Goal: Transaction & Acquisition: Purchase product/service

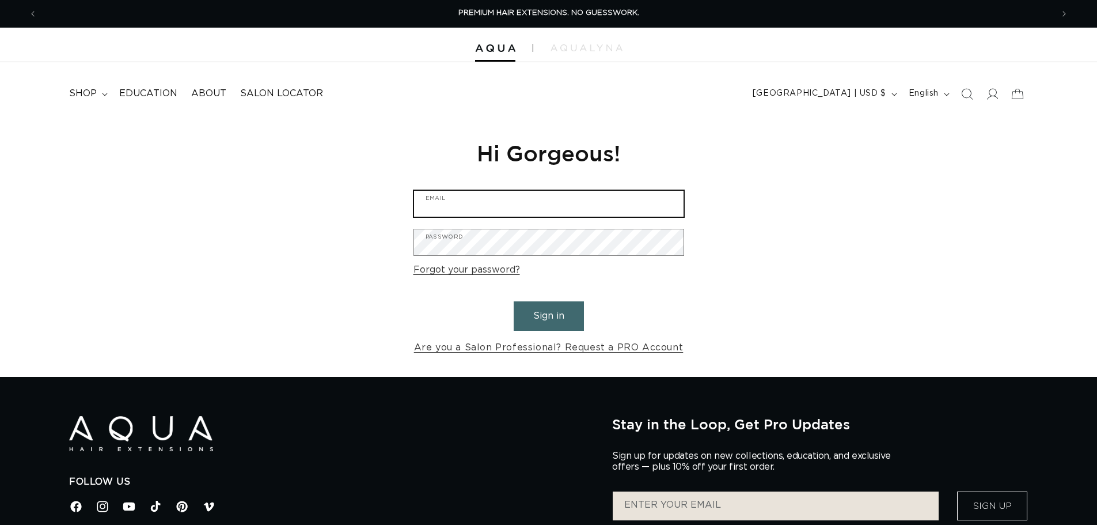
type input "trishawestrealtor@gmail.com"
click at [559, 319] on button "Sign in" at bounding box center [549, 315] width 70 height 29
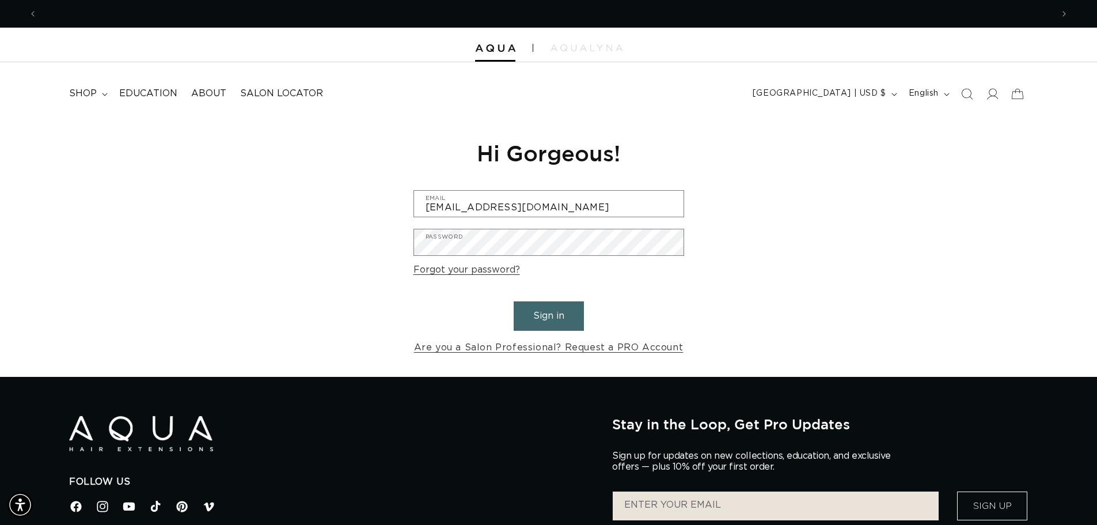
scroll to position [0, 1015]
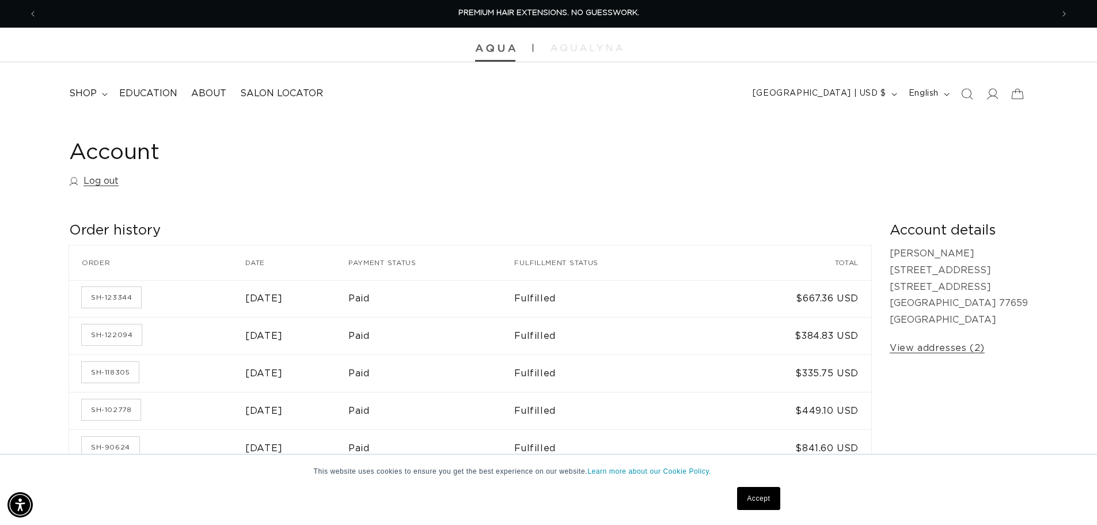
click at [493, 51] on img at bounding box center [495, 48] width 40 height 8
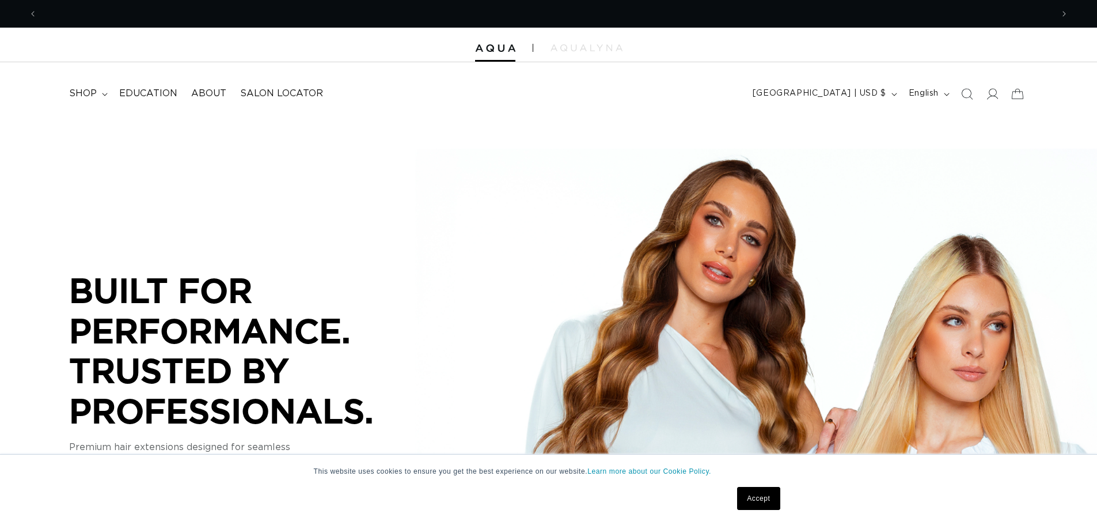
click at [90, 91] on span "shop" at bounding box center [83, 94] width 28 height 12
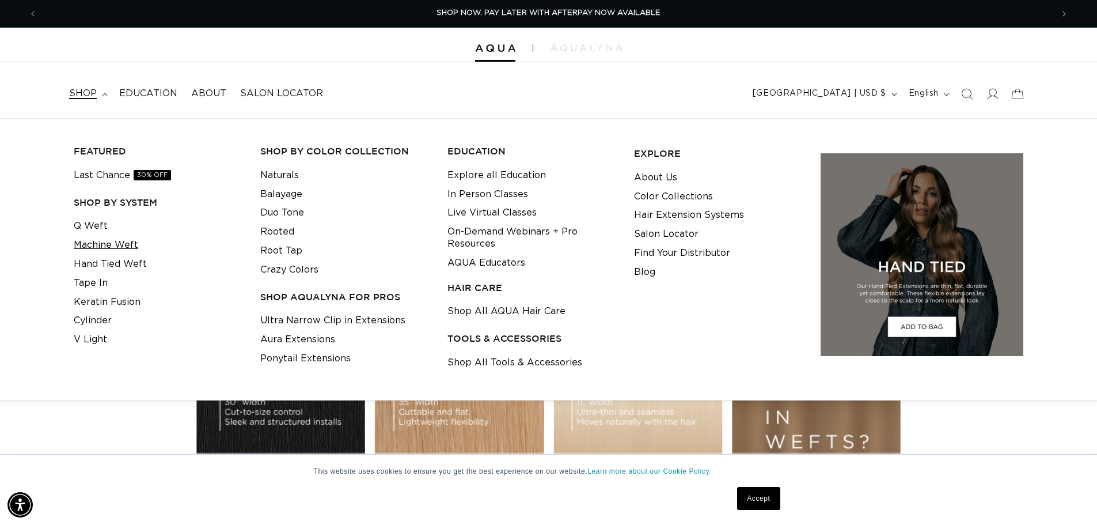
click at [105, 247] on link "Machine Weft" at bounding box center [106, 245] width 65 height 19
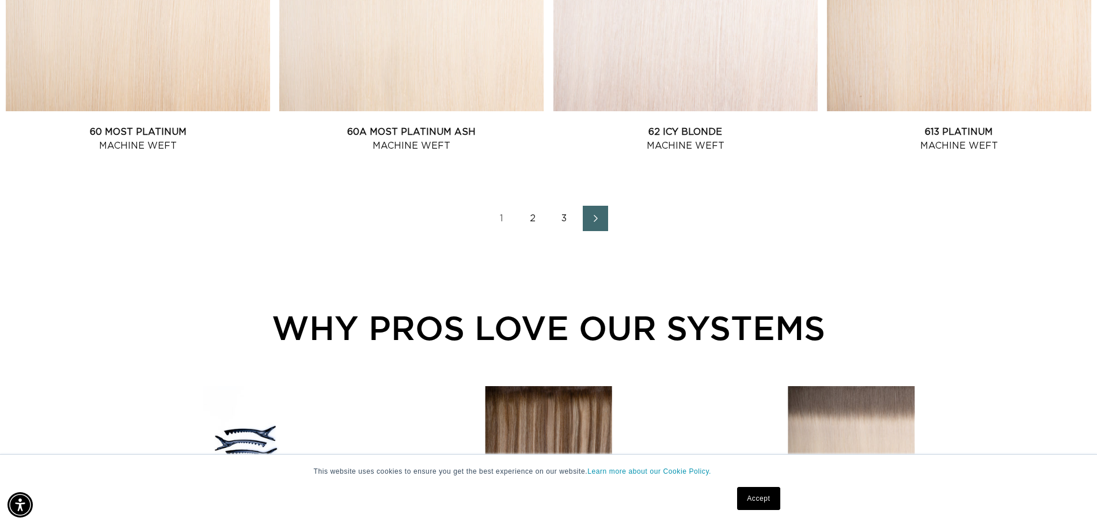
click at [534, 218] on link "2" at bounding box center [533, 218] width 25 height 25
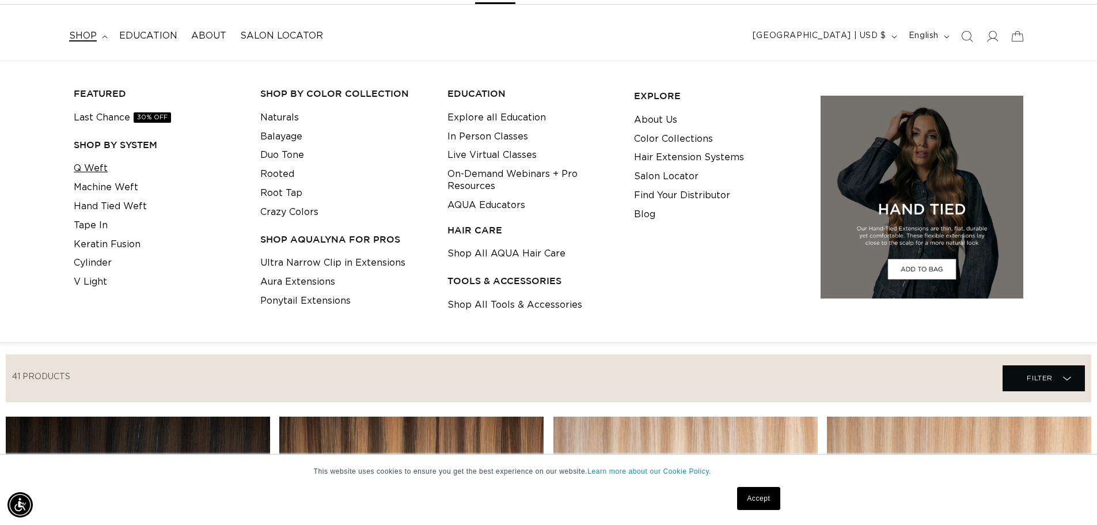
scroll to position [0, 2031]
click at [80, 165] on link "Q Weft" at bounding box center [91, 168] width 34 height 19
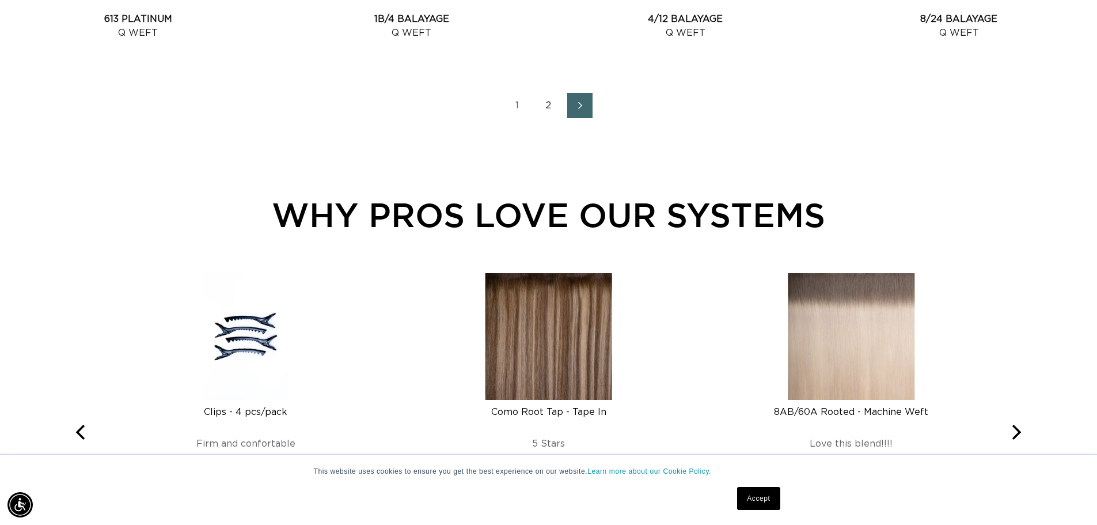
scroll to position [0, 2031]
click at [546, 100] on link "2" at bounding box center [548, 105] width 25 height 25
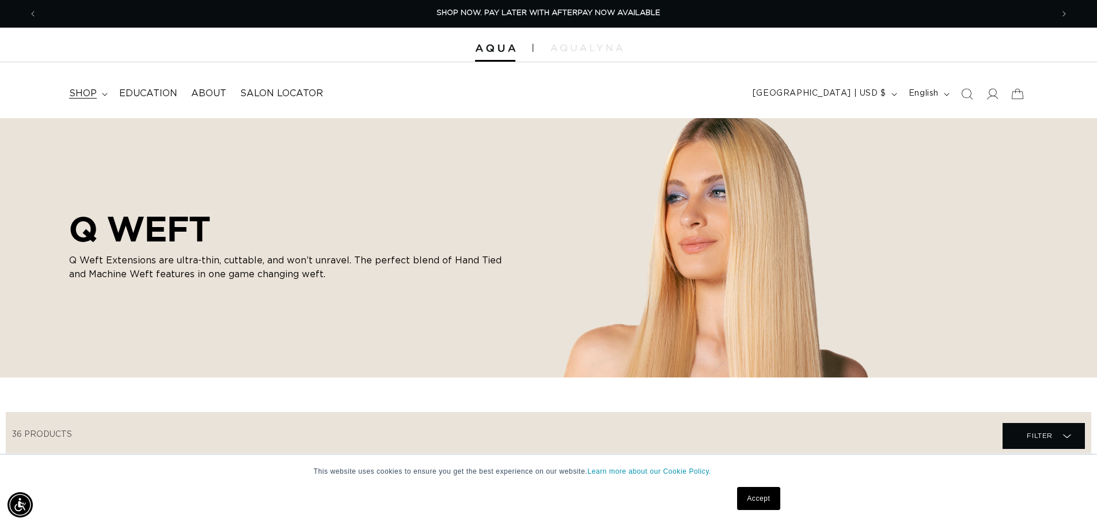
click at [107, 93] on summary "shop" at bounding box center [87, 94] width 50 height 26
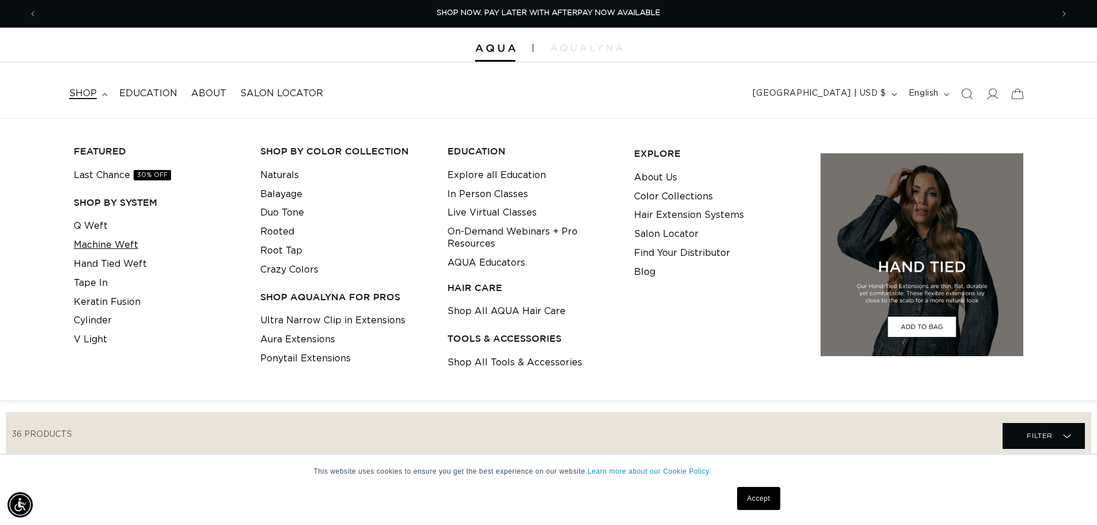
click at [98, 249] on link "Machine Weft" at bounding box center [106, 245] width 65 height 19
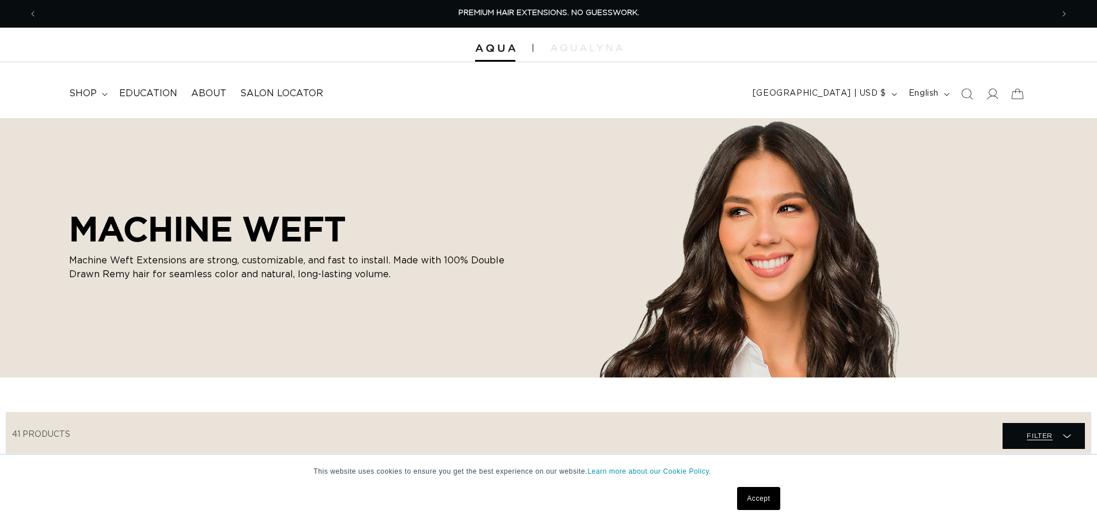
drag, startPoint x: 0, startPoint y: 0, endPoint x: 1044, endPoint y: 318, distance: 1091.5
click at [1048, 424] on span "Filter" at bounding box center [1040, 435] width 26 height 22
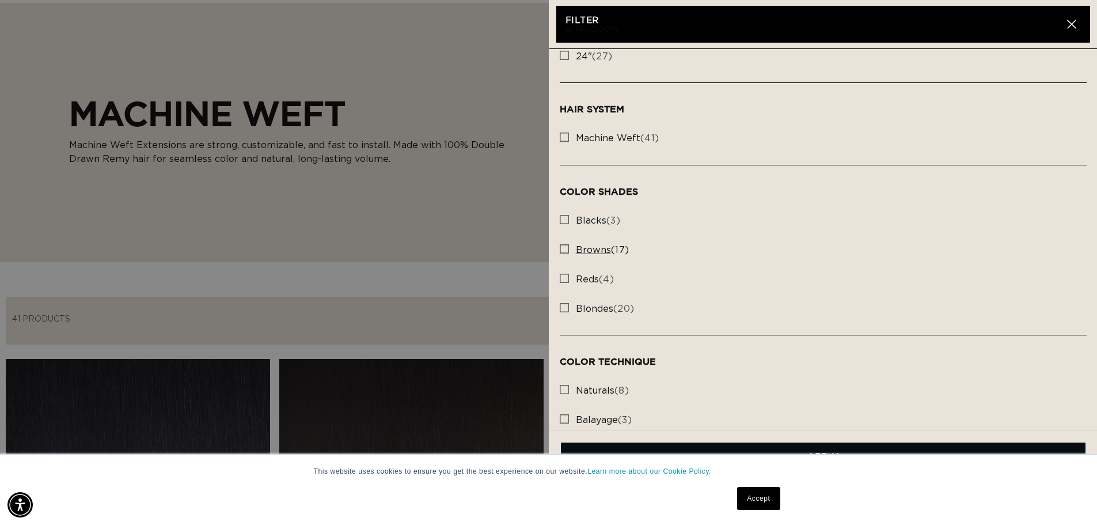
scroll to position [115, 0]
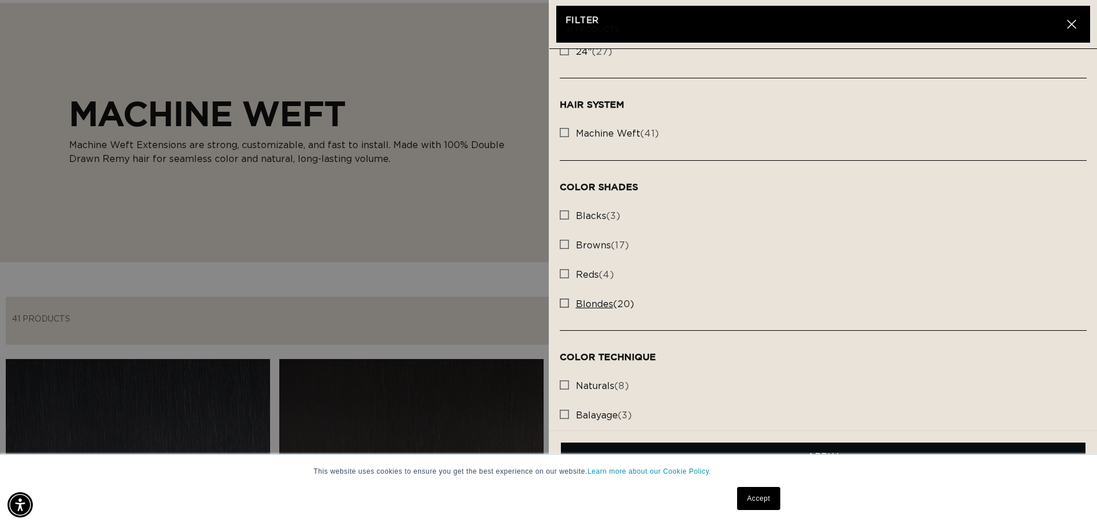
click at [561, 302] on rect at bounding box center [564, 303] width 8 height 8
click at [561, 302] on input "blondes (20) blondes (20 products)" at bounding box center [564, 299] width 9 height 9
checkbox input "true"
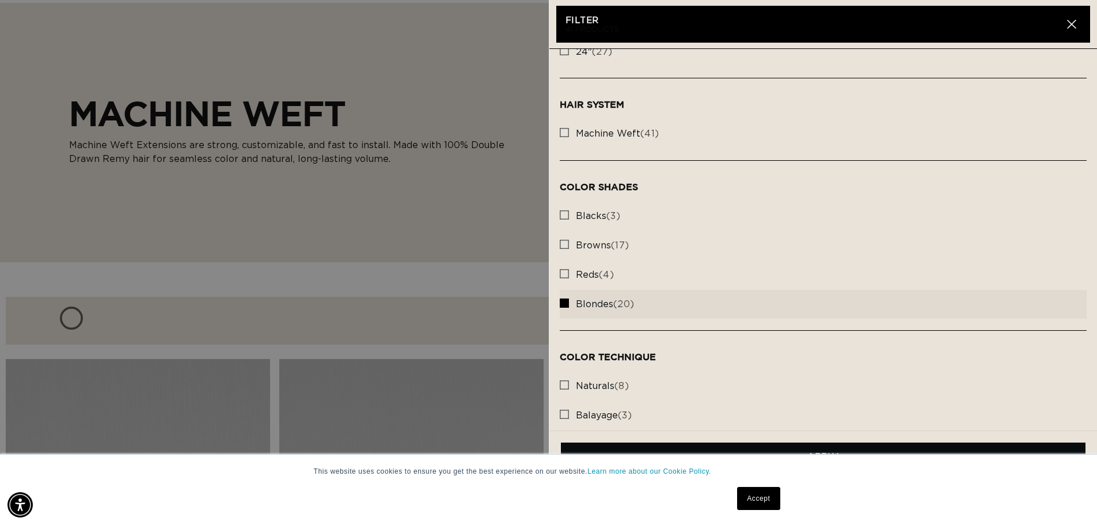
click at [760, 498] on link "Accept" at bounding box center [758, 498] width 43 height 23
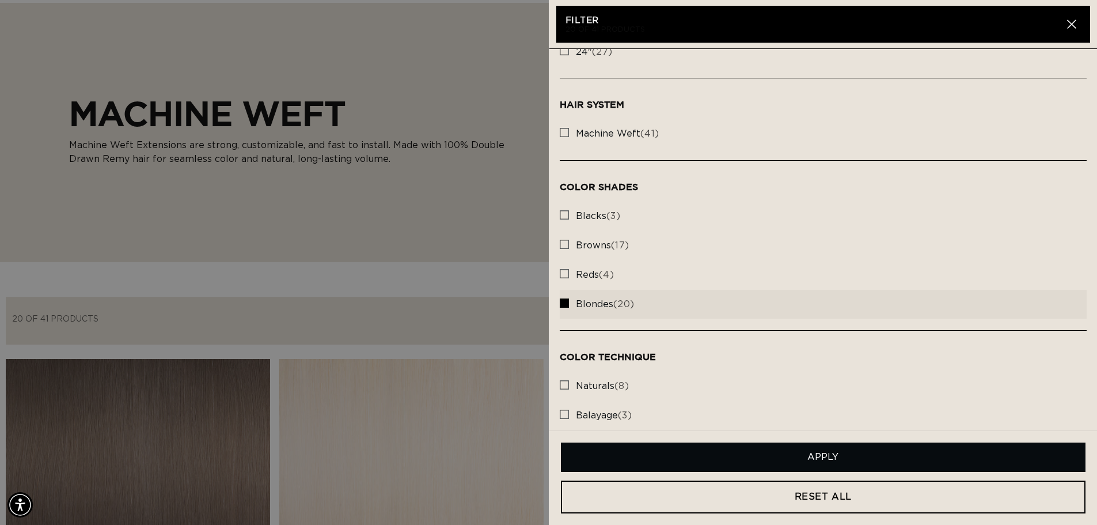
click at [981, 452] on button "Apply" at bounding box center [823, 456] width 525 height 29
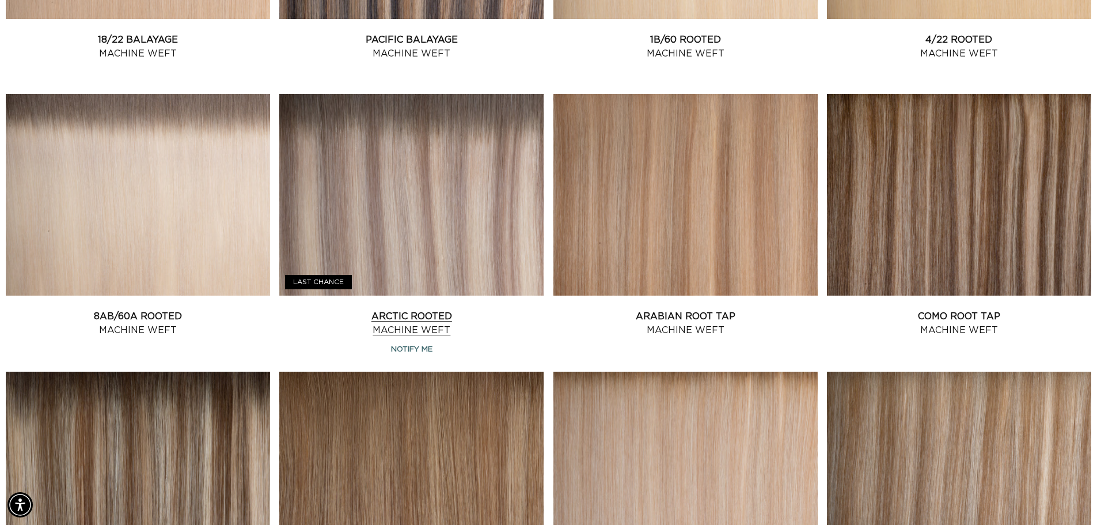
click at [403, 317] on link "Arctic Rooted Machine Weft" at bounding box center [411, 323] width 264 height 28
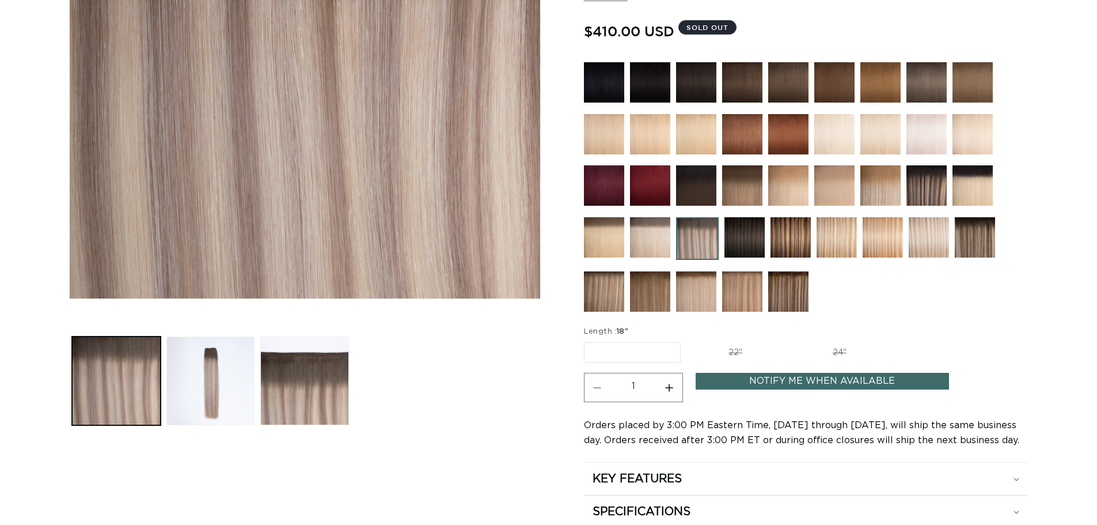
click at [624, 354] on label "18" Variant sold out or unavailable" at bounding box center [632, 352] width 97 height 21
click at [587, 340] on input "18" Variant sold out or unavailable" at bounding box center [587, 340] width 1 height 1
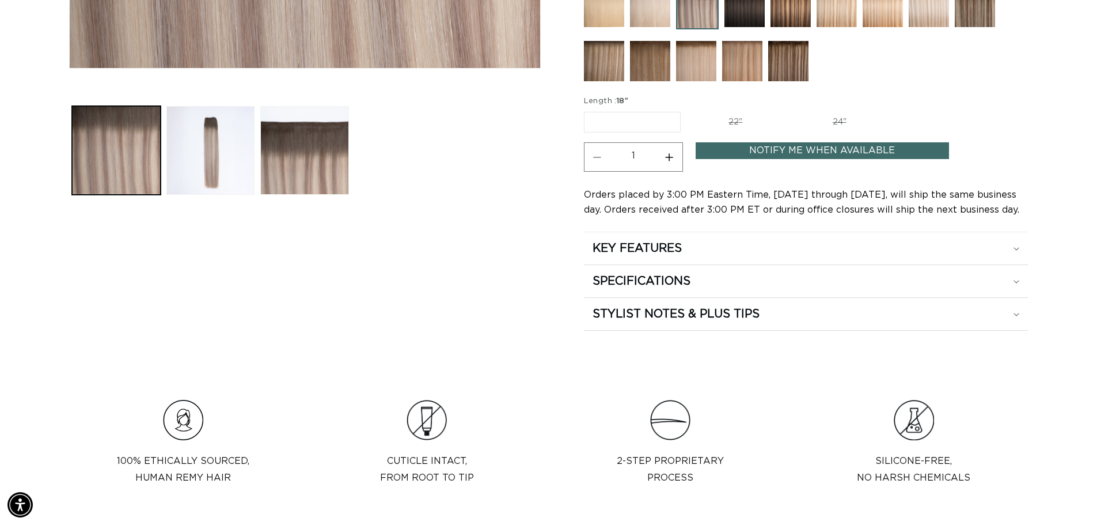
click at [816, 146] on link "Notify Me When Available" at bounding box center [822, 150] width 253 height 17
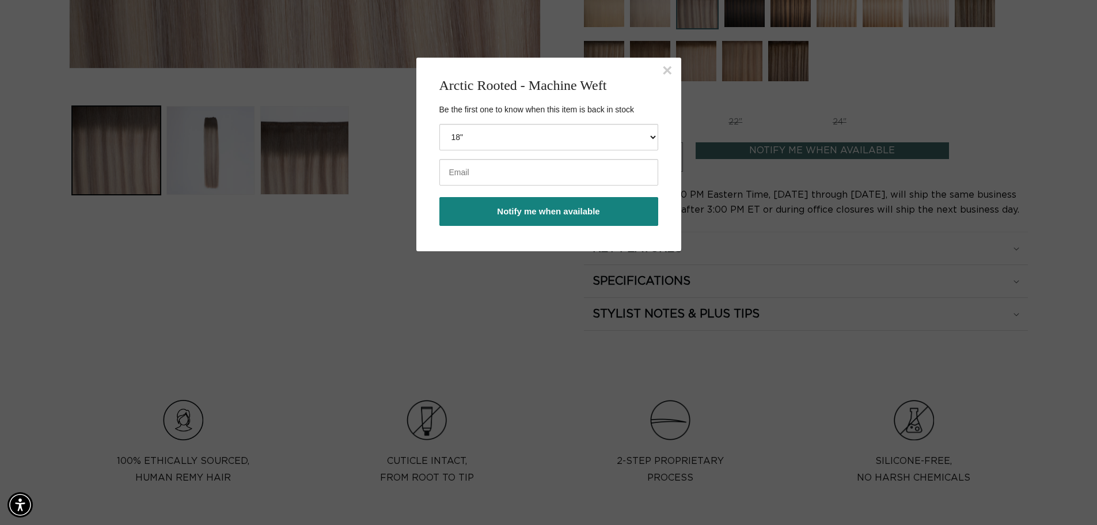
scroll to position [0, 2031]
click at [669, 67] on button "×" at bounding box center [667, 70] width 10 height 17
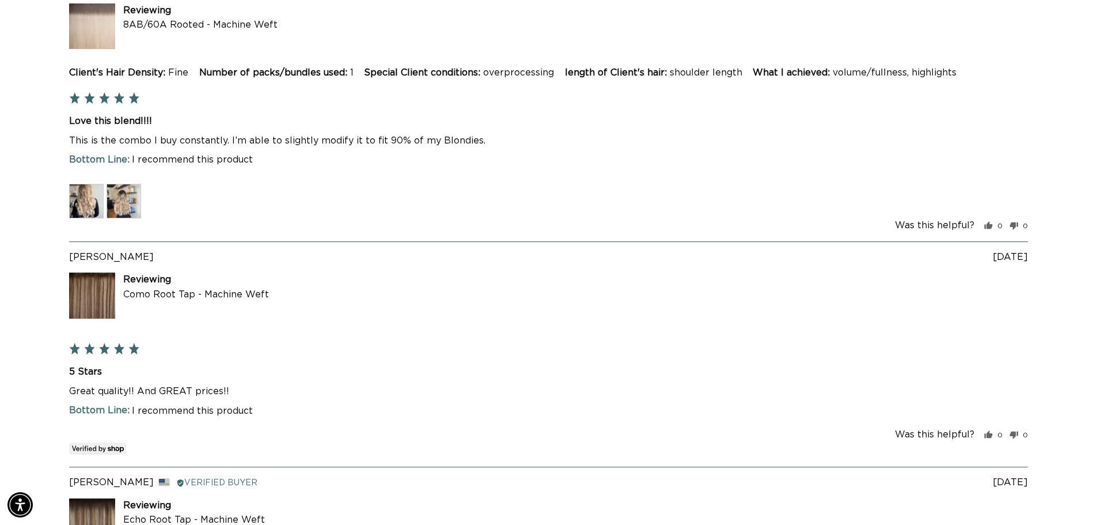
scroll to position [0, 1015]
click at [84, 195] on img at bounding box center [86, 201] width 35 height 35
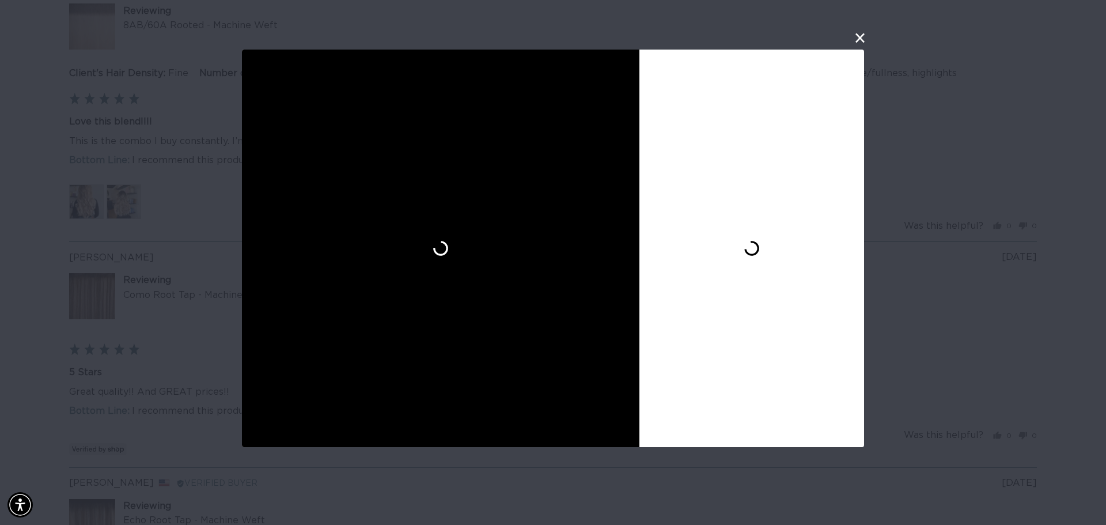
scroll to position [0, 2048]
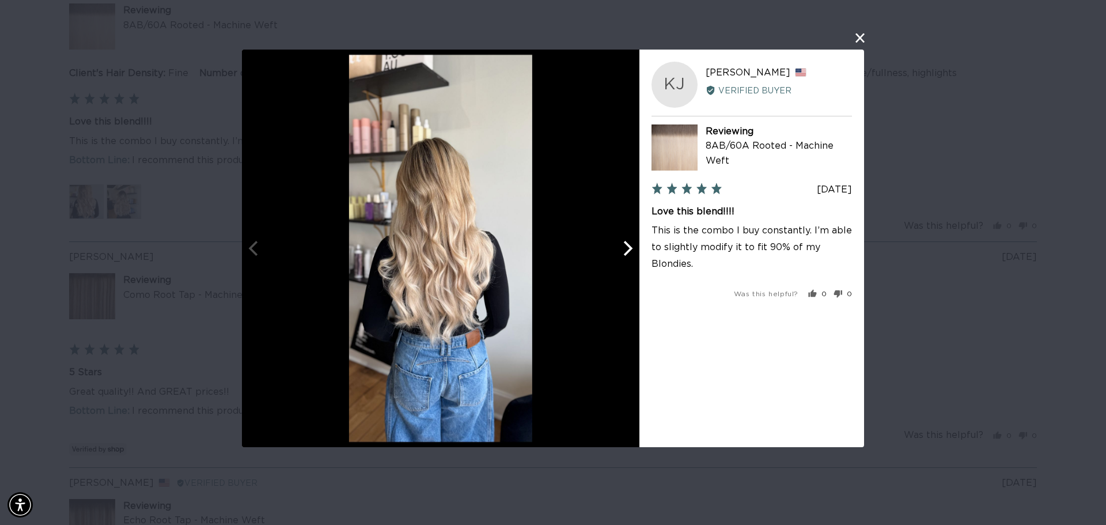
click at [627, 248] on icon "Next" at bounding box center [626, 247] width 15 height 15
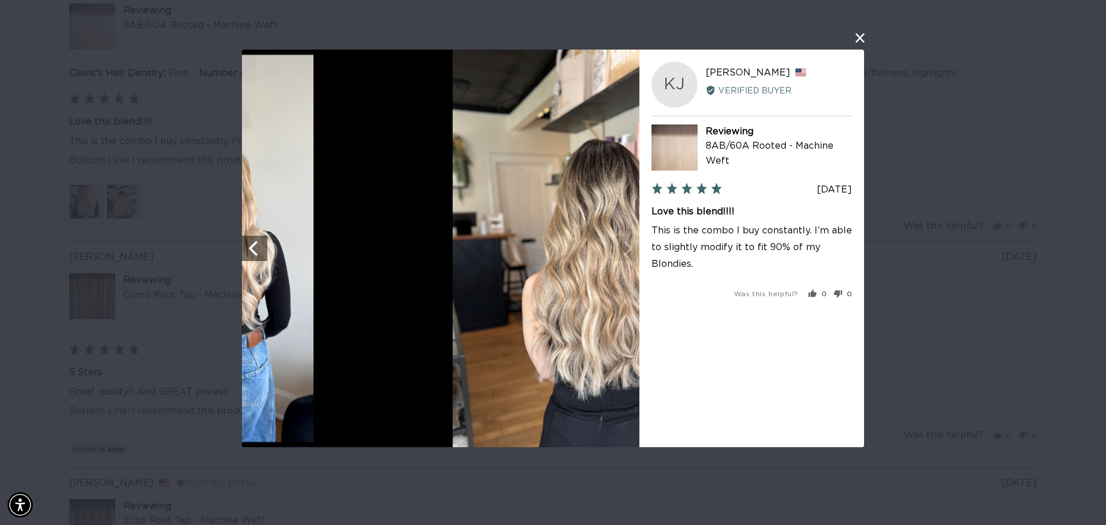
scroll to position [0, 0]
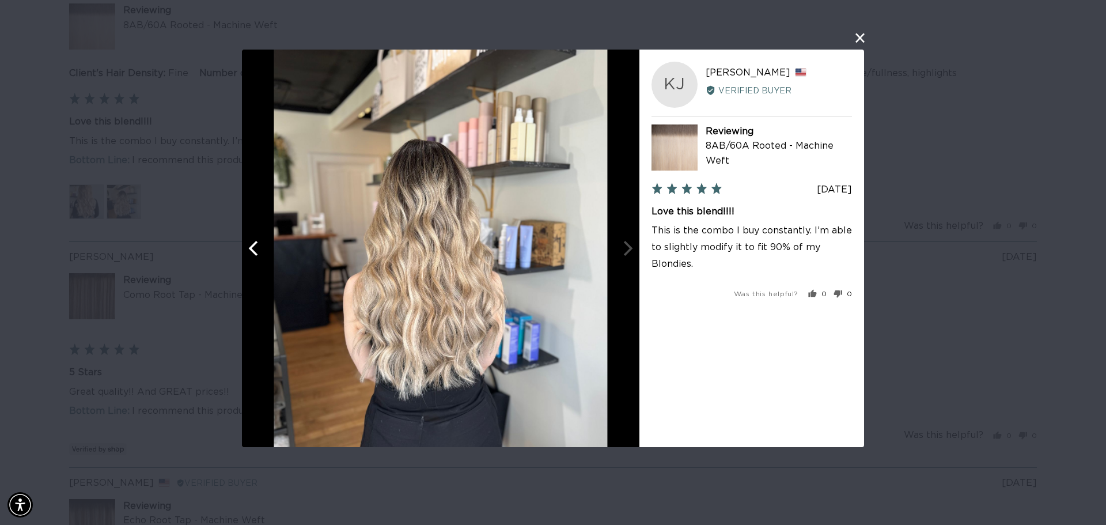
click at [627, 248] on div at bounding box center [440, 248] width 397 height 397
click at [951, 192] on div "User-Uploaded Media Gallery KJ Kim J. Reviewed by Kim J., from United States Ve…" at bounding box center [553, 262] width 1106 height 525
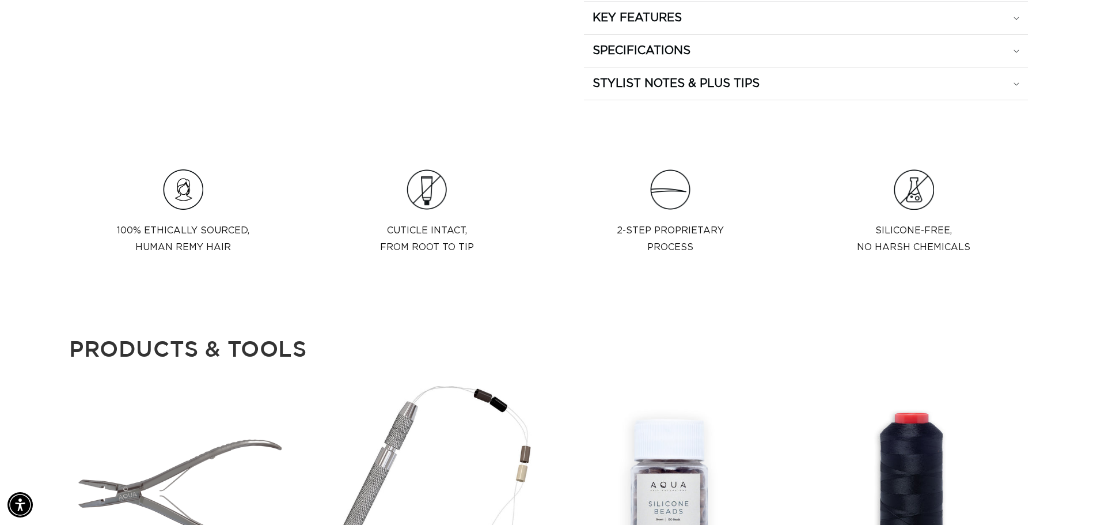
scroll to position [0, 0]
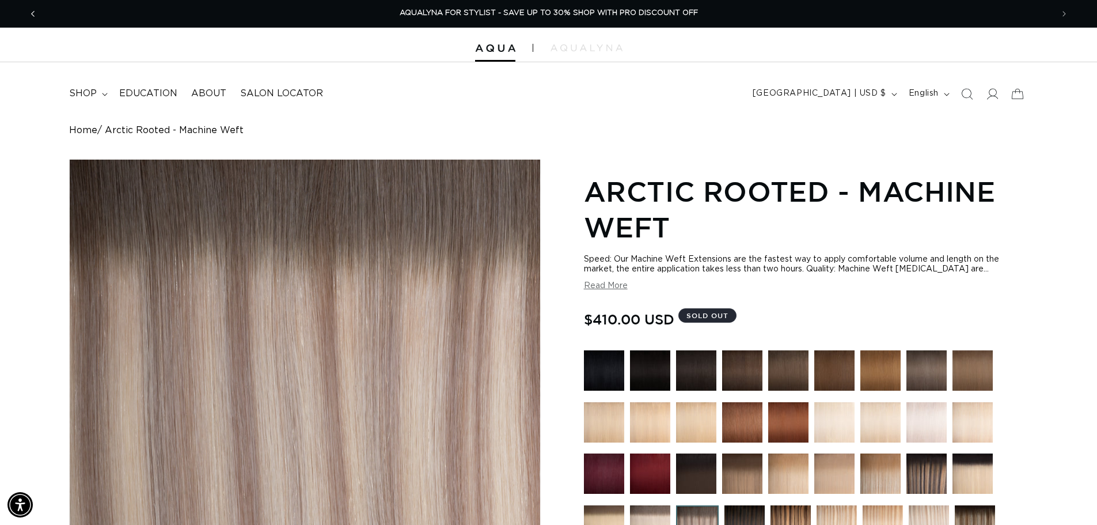
click at [32, 15] on icon "Previous announcement" at bounding box center [33, 13] width 4 height 13
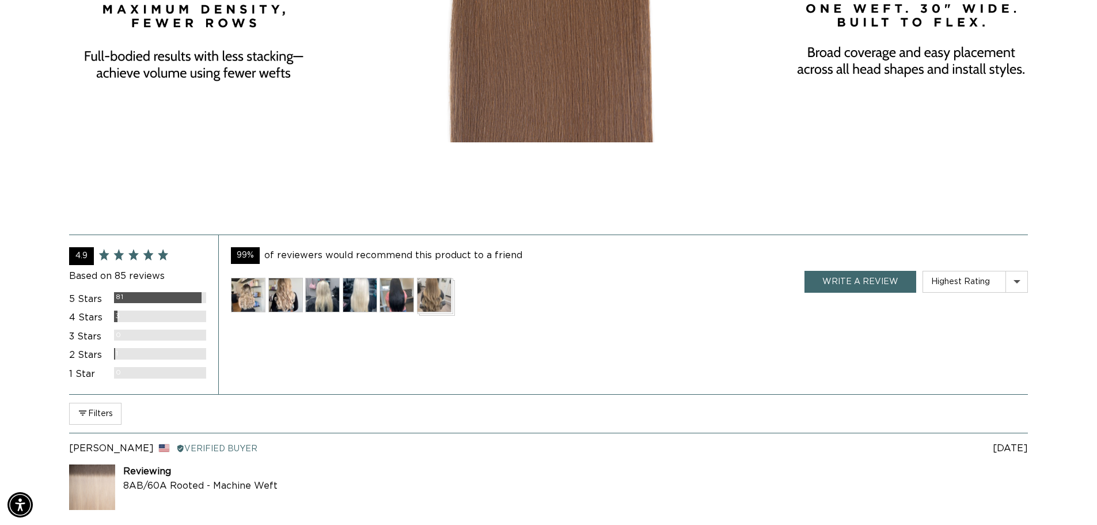
scroll to position [2131, 0]
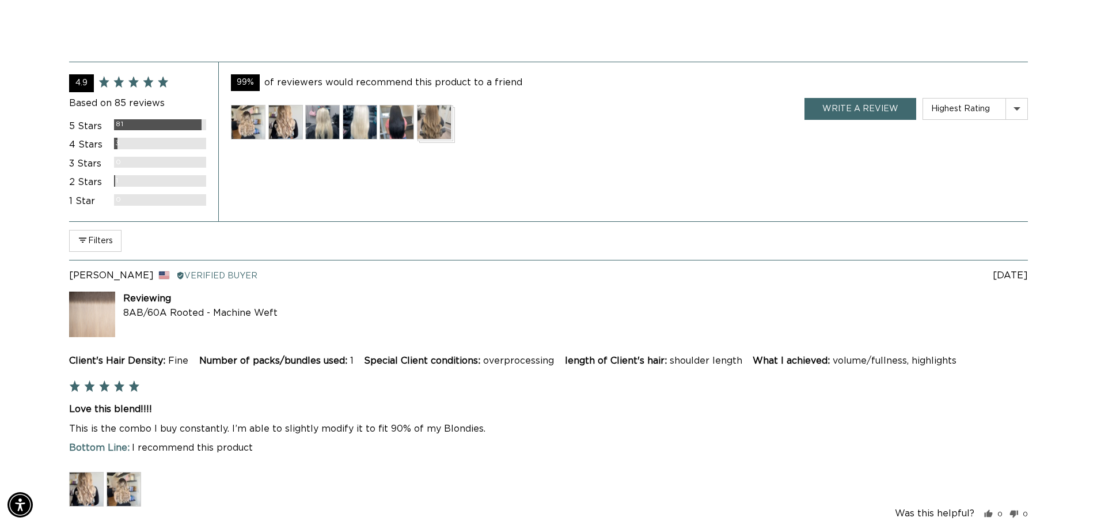
click at [328, 125] on img at bounding box center [322, 122] width 35 height 35
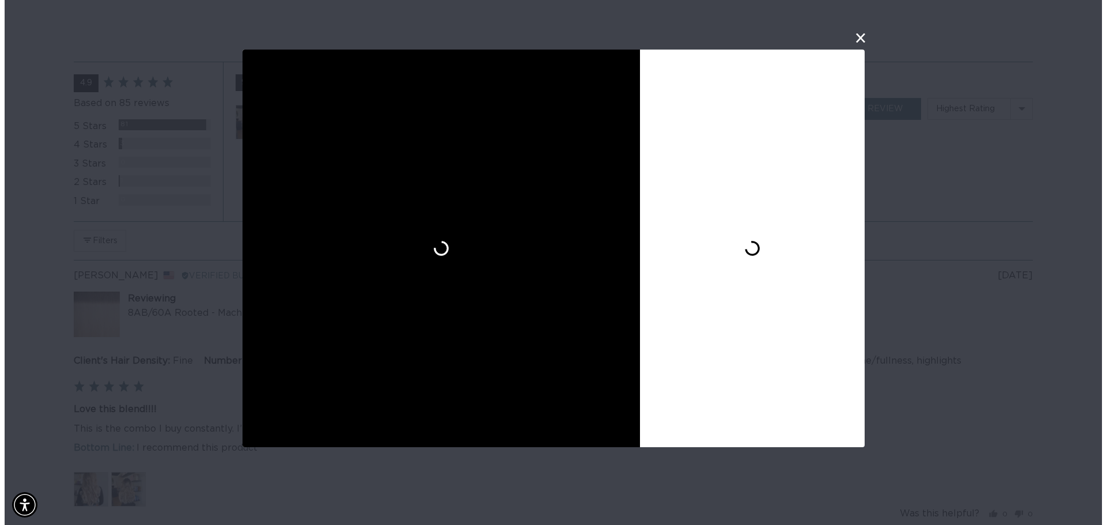
scroll to position [0, 1024]
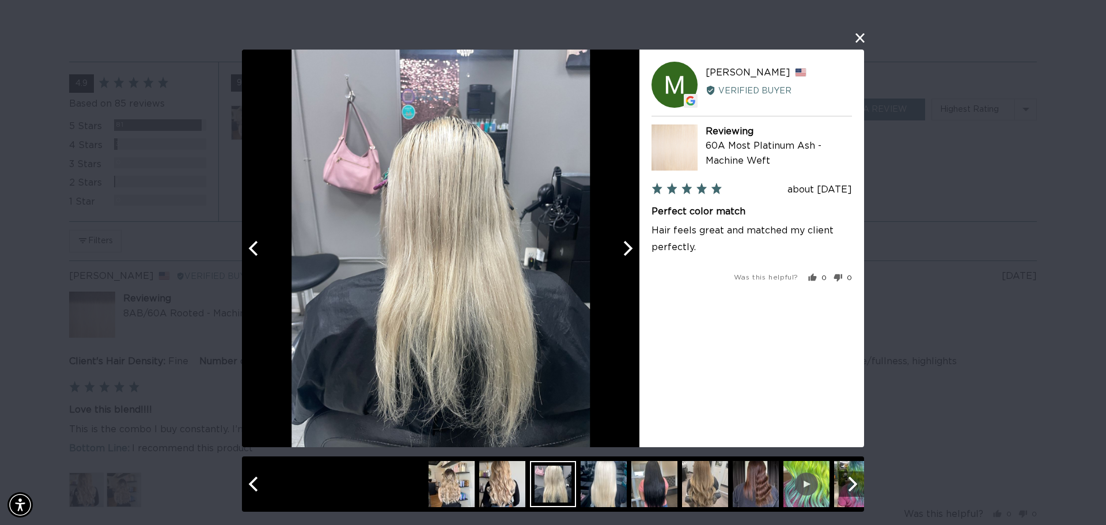
click at [626, 248] on icon "Next" at bounding box center [626, 247] width 15 height 15
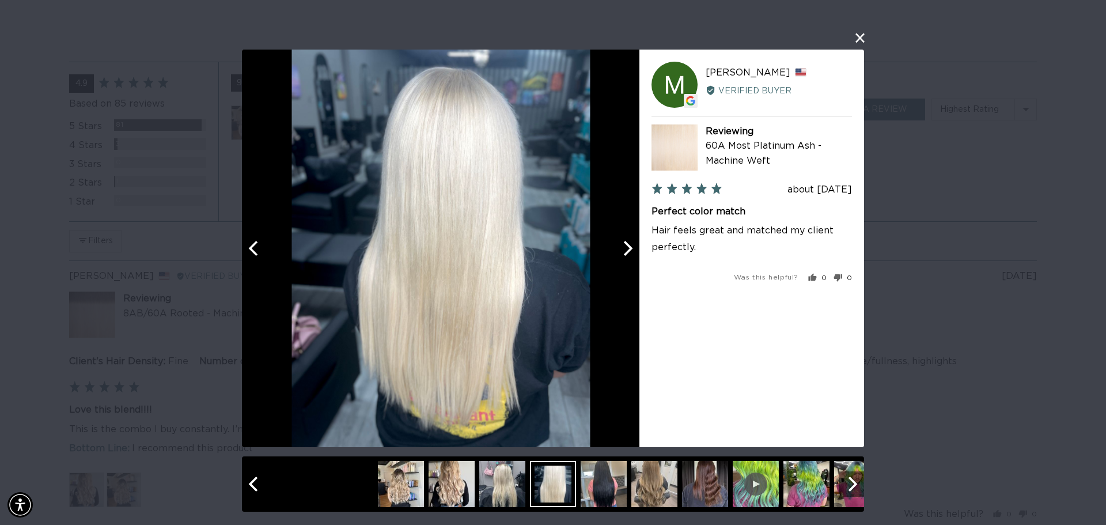
click at [626, 248] on icon "Next" at bounding box center [626, 247] width 15 height 15
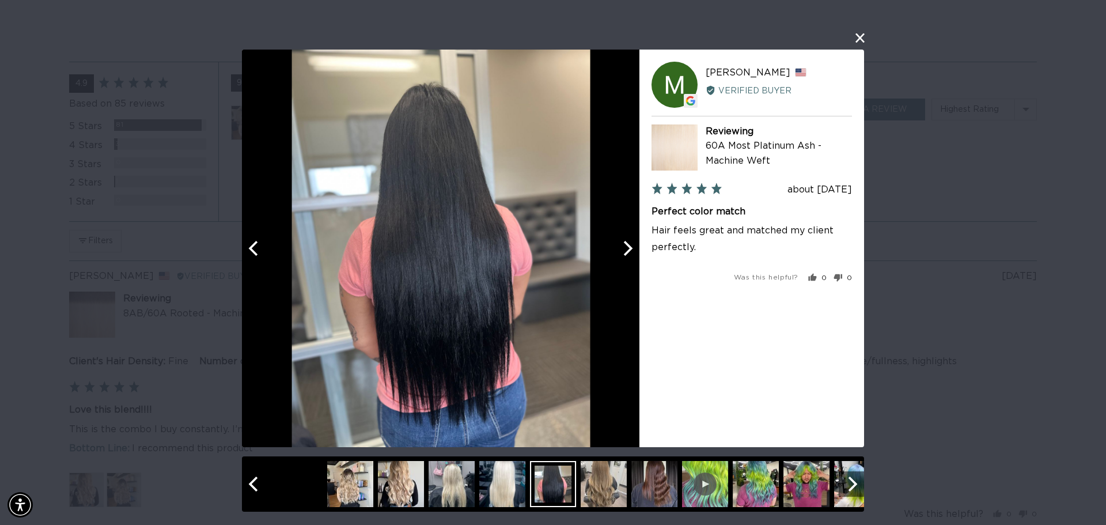
click at [626, 248] on icon "Next" at bounding box center [626, 247] width 15 height 15
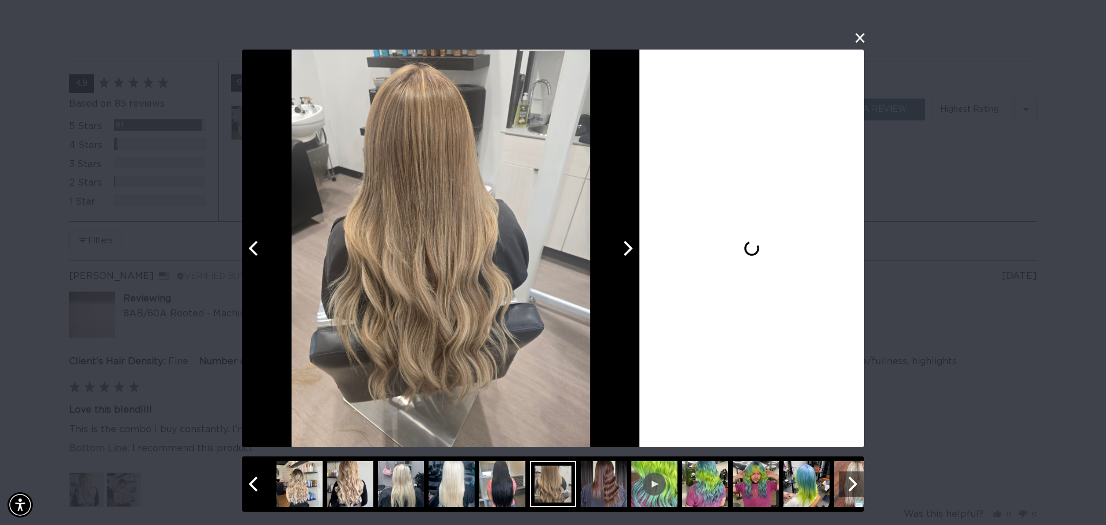
click at [626, 248] on icon "Next" at bounding box center [626, 247] width 15 height 15
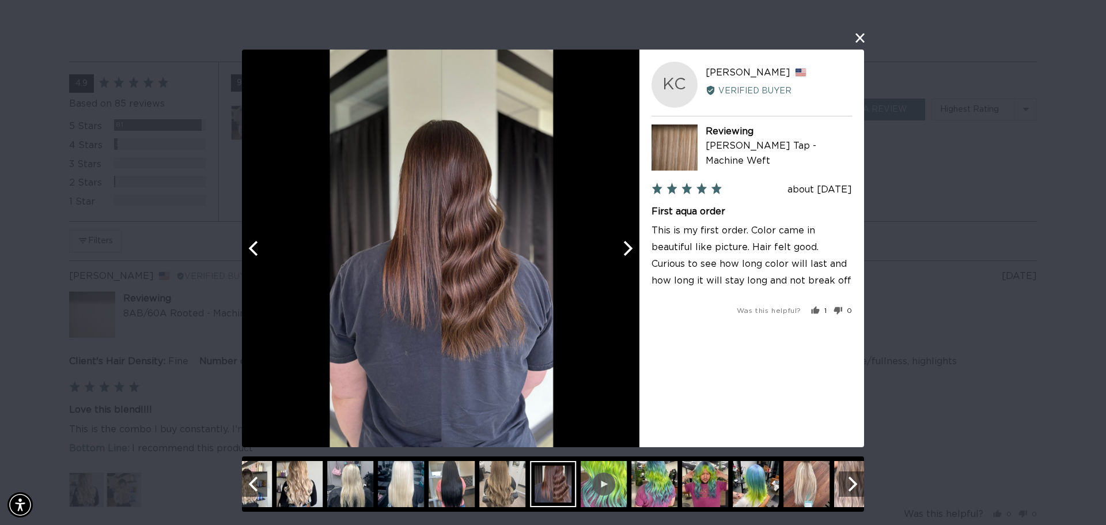
click at [626, 248] on icon "Next" at bounding box center [626, 247] width 15 height 15
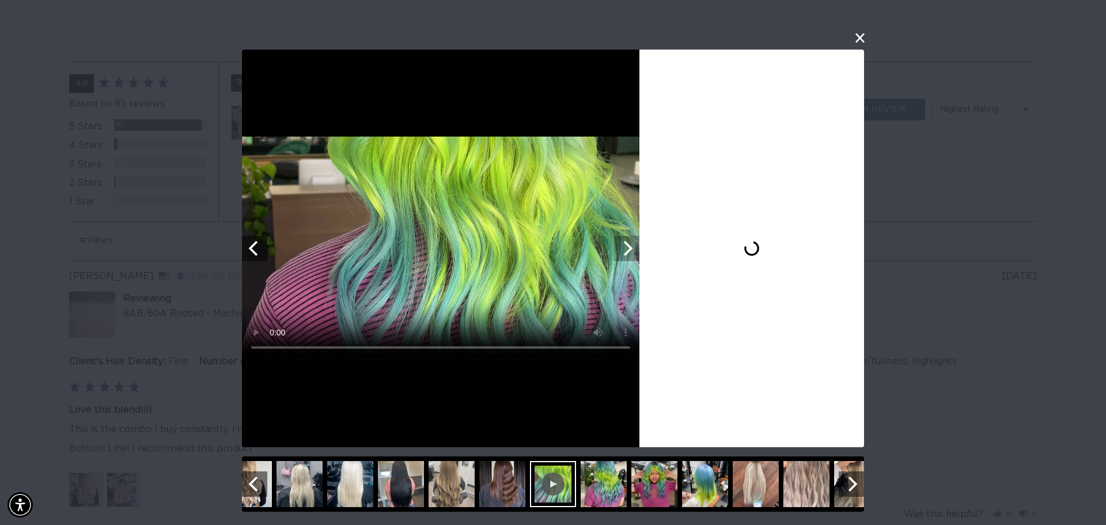
click at [626, 248] on icon "Next" at bounding box center [626, 247] width 15 height 15
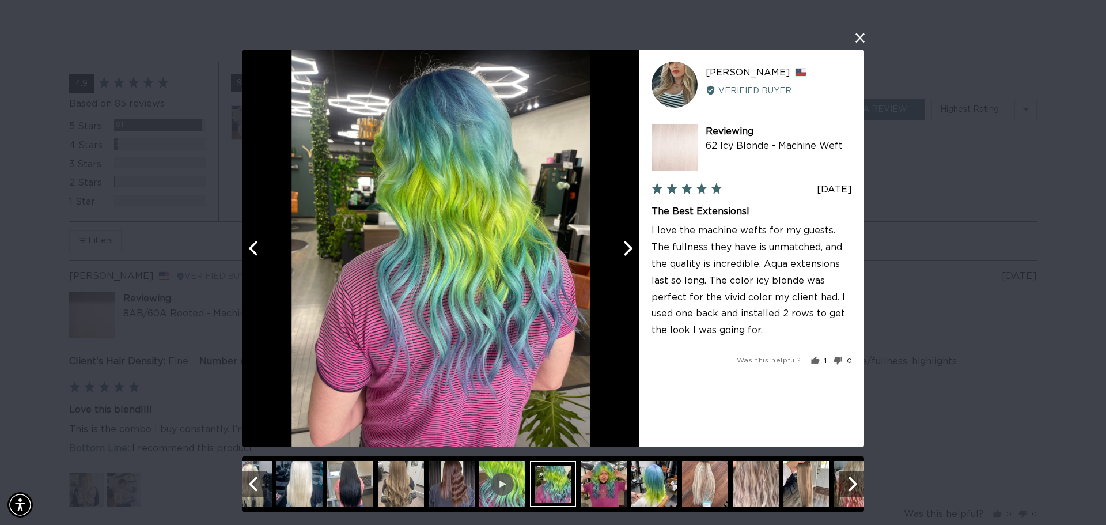
click at [626, 248] on icon "Next" at bounding box center [626, 247] width 15 height 15
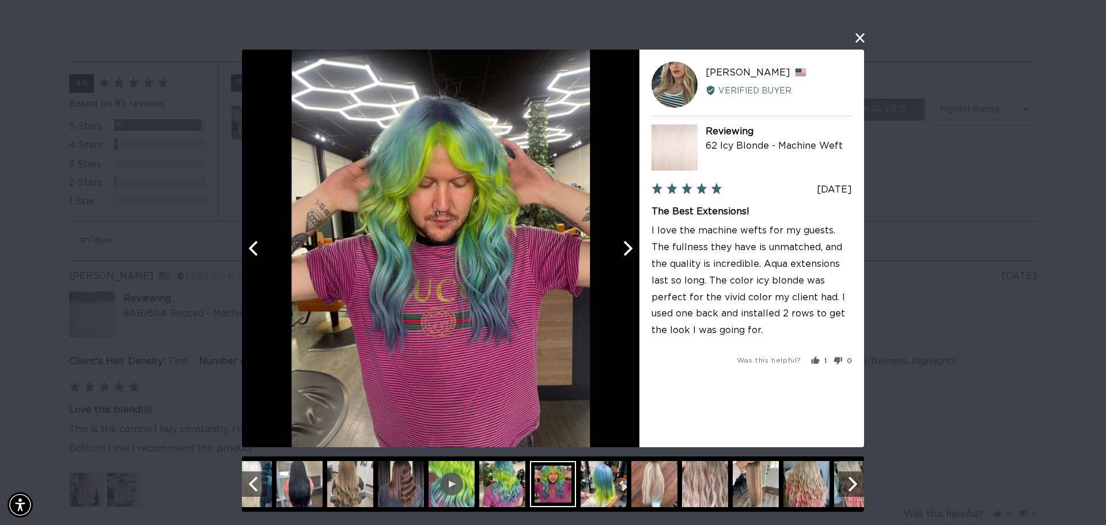
click at [626, 248] on icon "Next" at bounding box center [626, 247] width 15 height 15
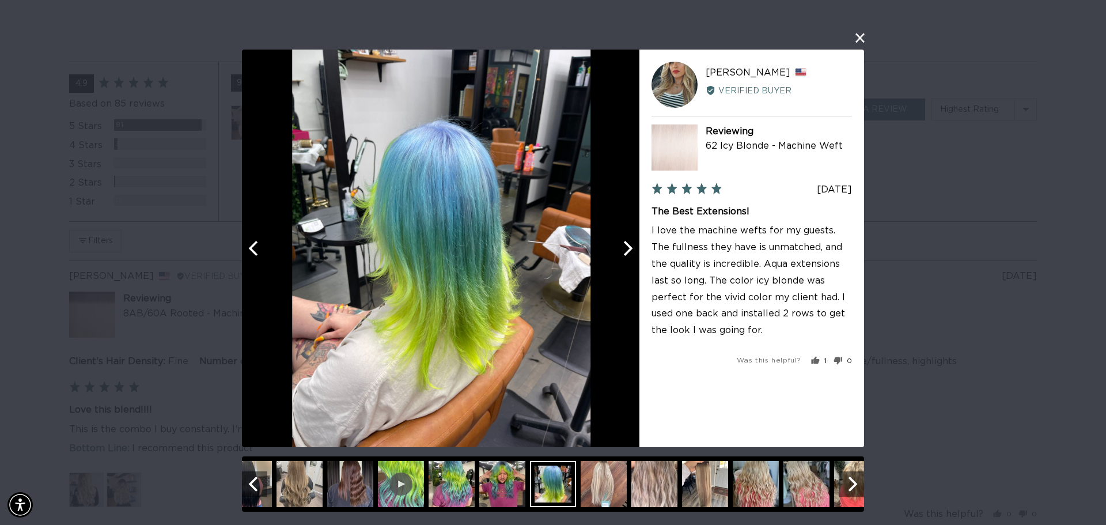
click at [626, 248] on icon "Next" at bounding box center [626, 247] width 15 height 15
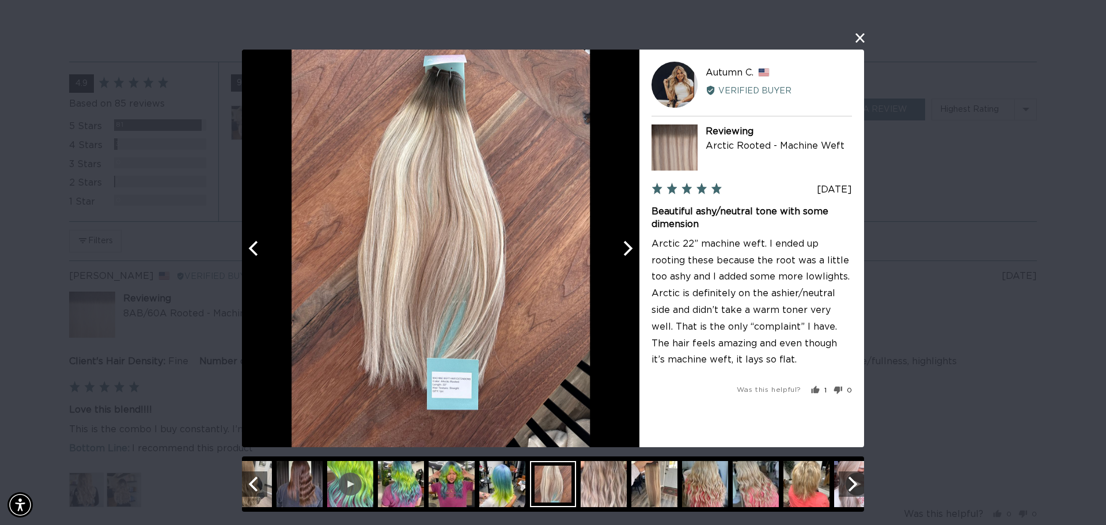
click at [626, 248] on icon "Next" at bounding box center [626, 247] width 15 height 15
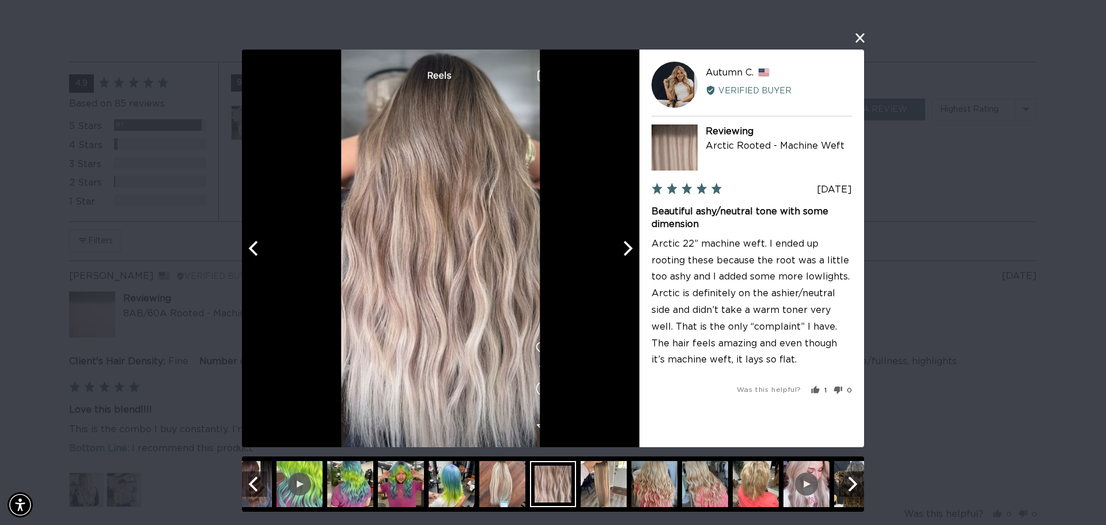
click at [626, 248] on icon "Next" at bounding box center [626, 247] width 15 height 15
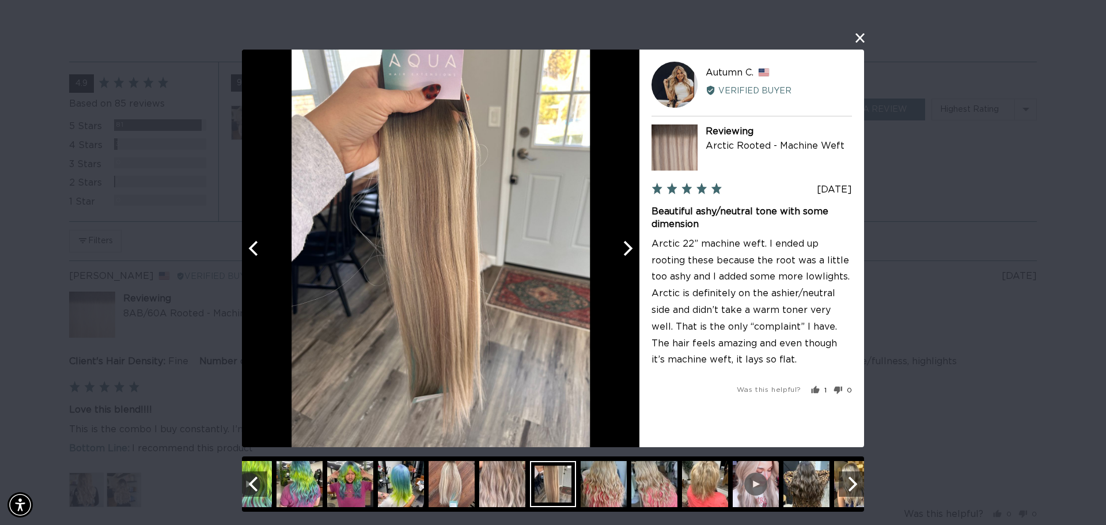
click at [626, 248] on icon "Next" at bounding box center [626, 247] width 15 height 15
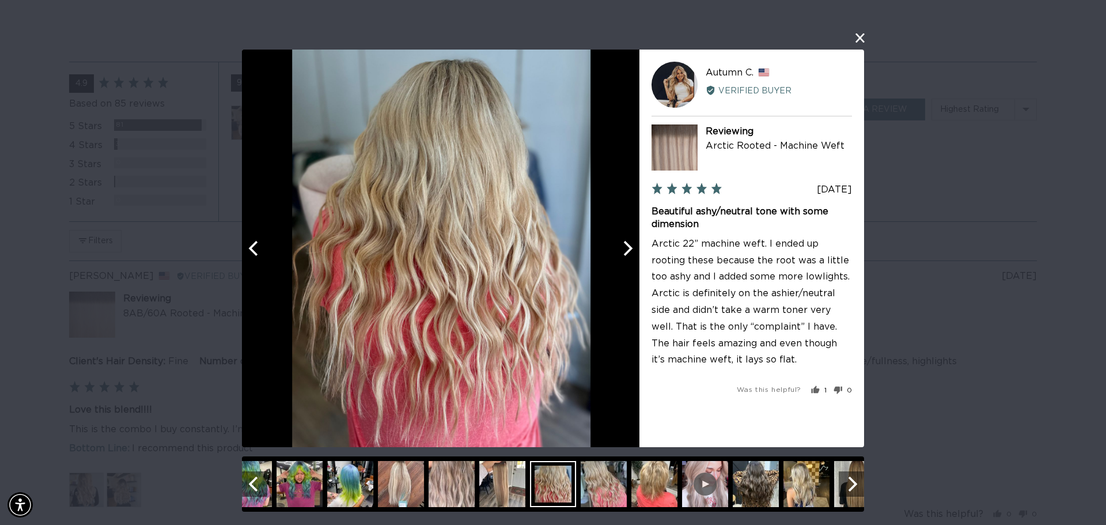
click at [626, 248] on icon "Next" at bounding box center [626, 247] width 15 height 15
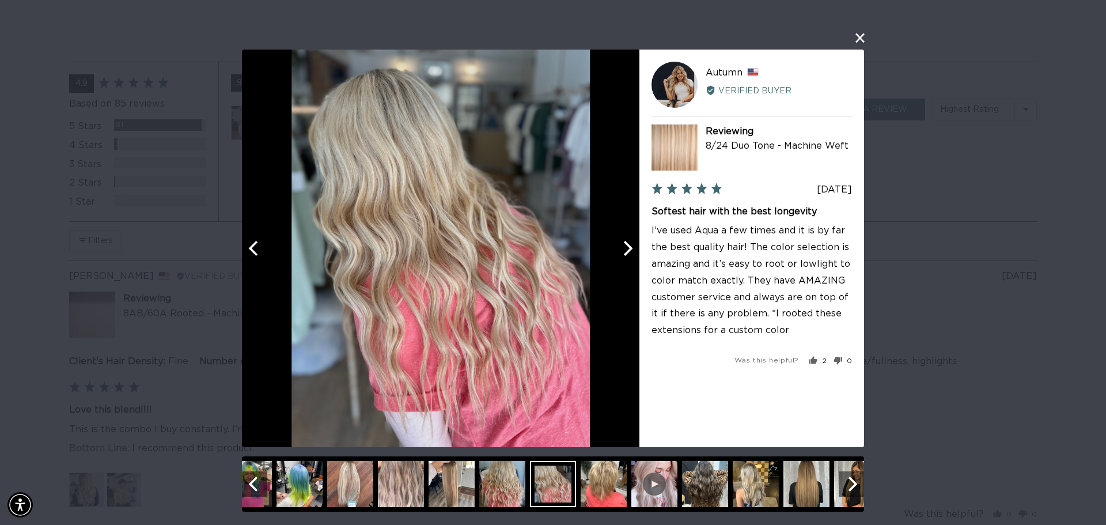
click at [864, 38] on button "close this modal window" at bounding box center [860, 38] width 14 height 14
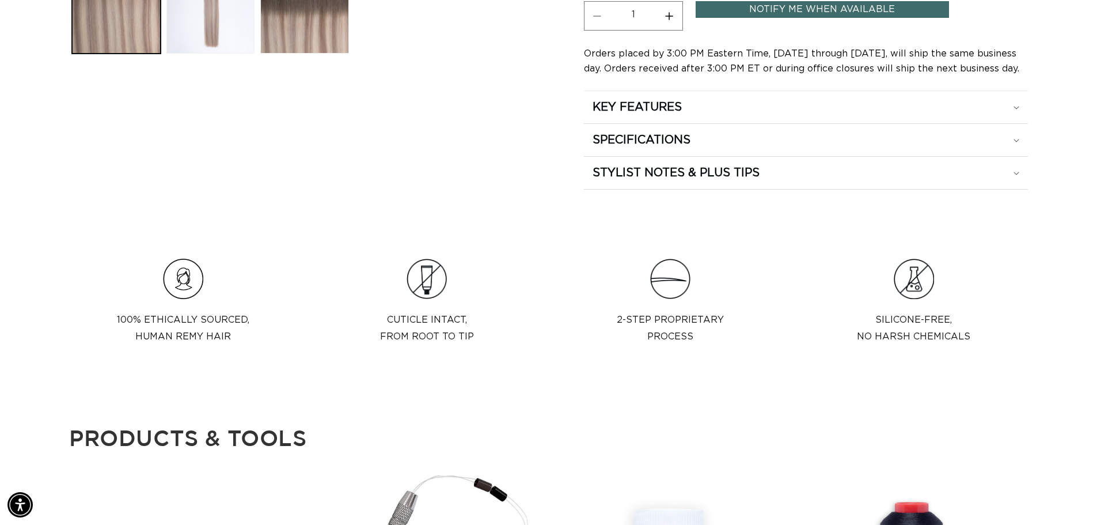
scroll to position [461, 0]
